Goal: Information Seeking & Learning: Learn about a topic

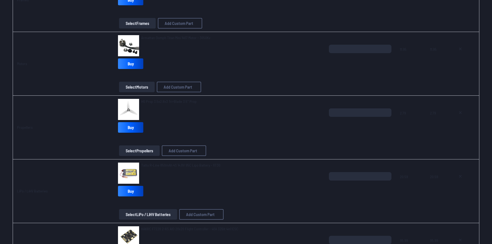
scroll to position [37, 0]
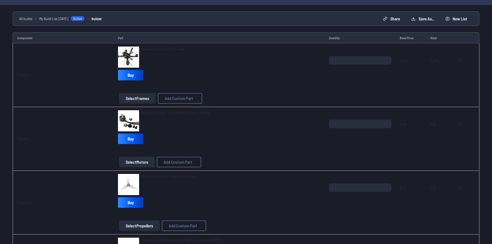
click at [158, 50] on span "Recursion Scythe 3.5” Frame" at bounding box center [162, 49] width 43 height 4
click at [176, 49] on span "Recursion Scythe 3.5” Frame" at bounding box center [162, 49] width 43 height 4
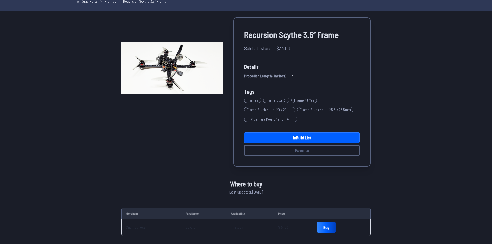
scroll to position [79, 0]
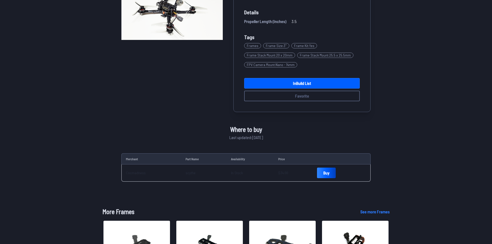
click at [138, 175] on span "Cncmadness" at bounding box center [136, 172] width 20 height 5
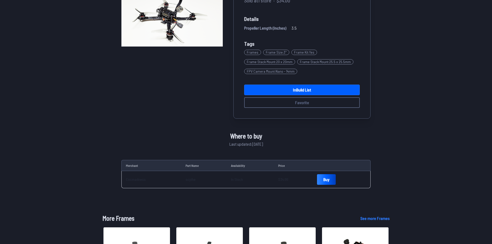
scroll to position [0, 0]
